Goal: Task Accomplishment & Management: Manage account settings

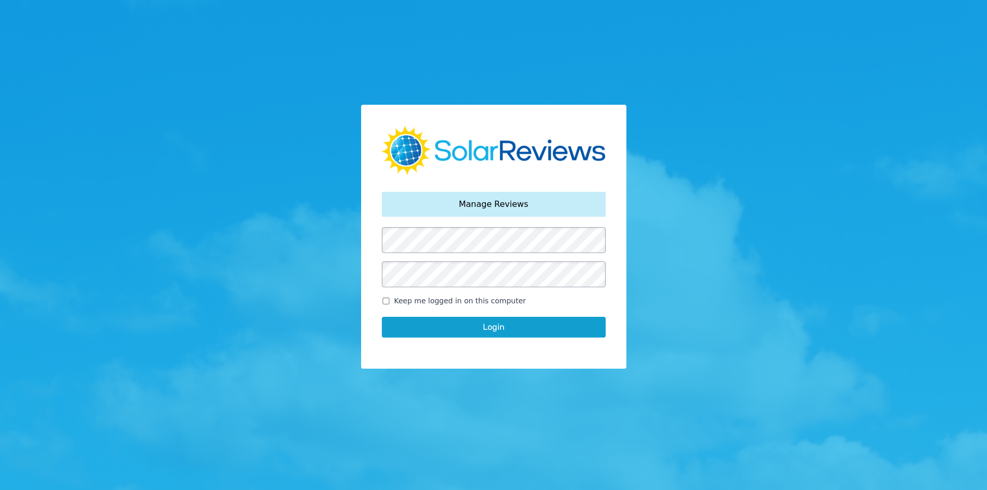
click at [403, 299] on span "Keep me logged in on this computer" at bounding box center [460, 300] width 132 height 11
click at [390, 299] on input "Keep me logged in on this computer" at bounding box center [386, 300] width 8 height 7
checkbox input "true"
click at [415, 328] on button "Login" at bounding box center [494, 327] width 224 height 21
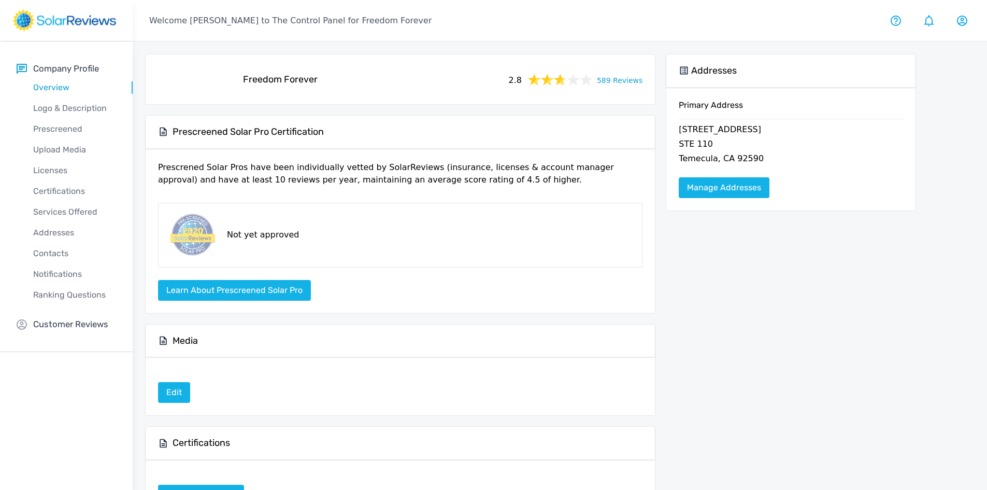
click at [635, 84] on link "589 Reviews" at bounding box center [620, 79] width 46 height 13
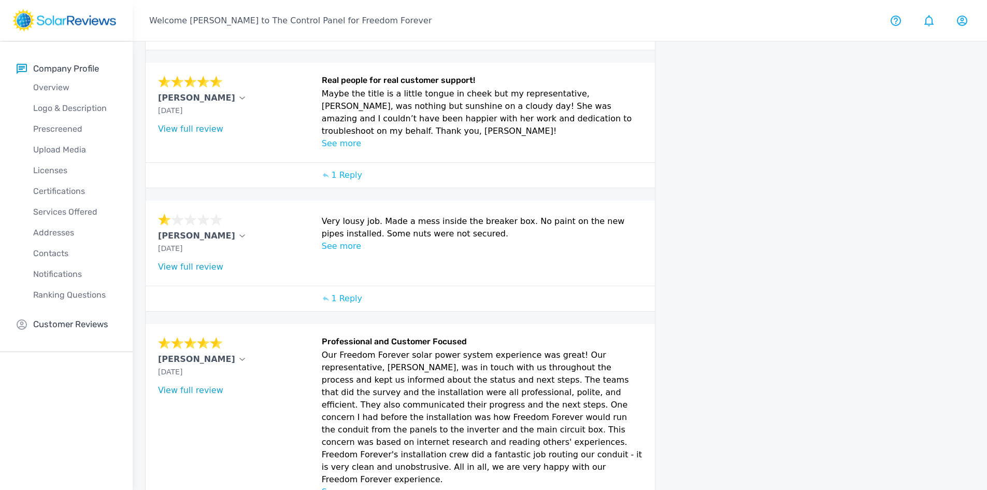
scroll to position [521, 0]
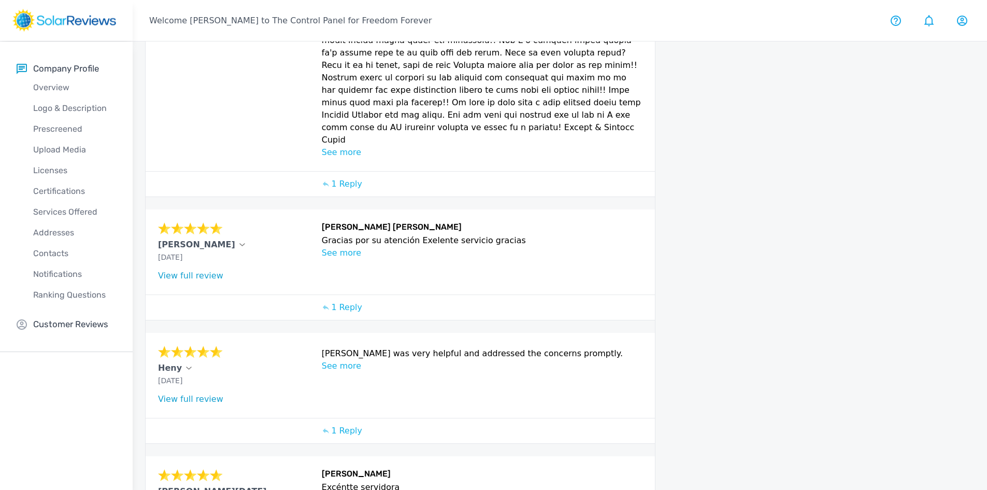
scroll to position [707, 0]
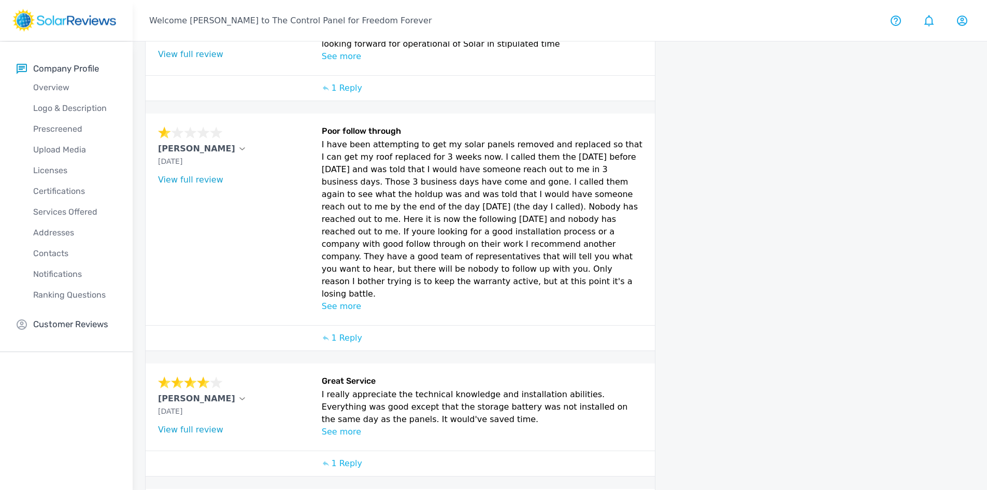
scroll to position [426, 0]
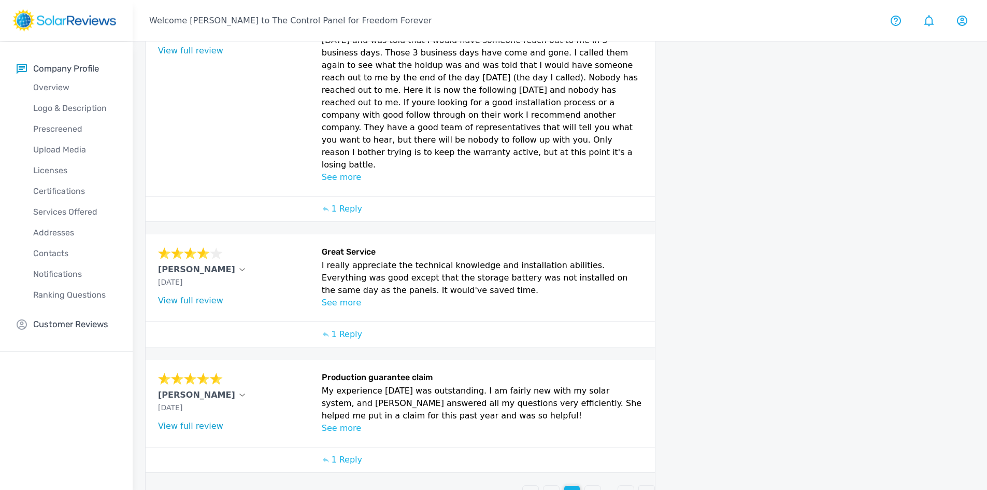
click at [532, 487] on p "1" at bounding box center [530, 493] width 5 height 12
